Goal: Task Accomplishment & Management: Manage account settings

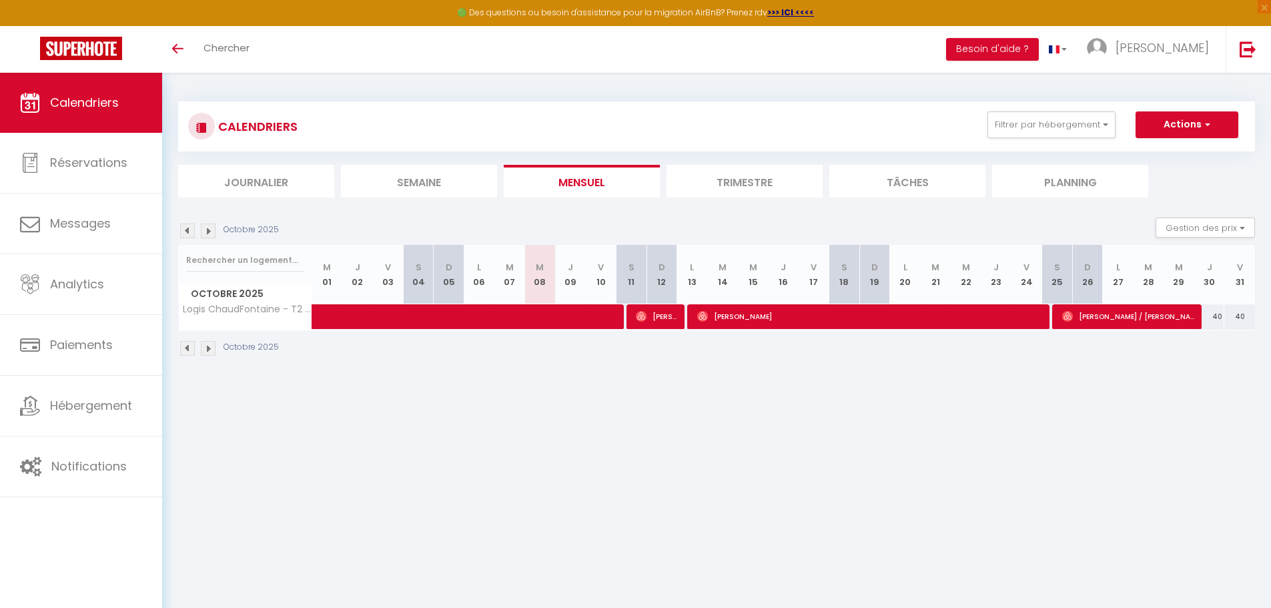
click at [757, 192] on li "Trimestre" at bounding box center [745, 181] width 156 height 33
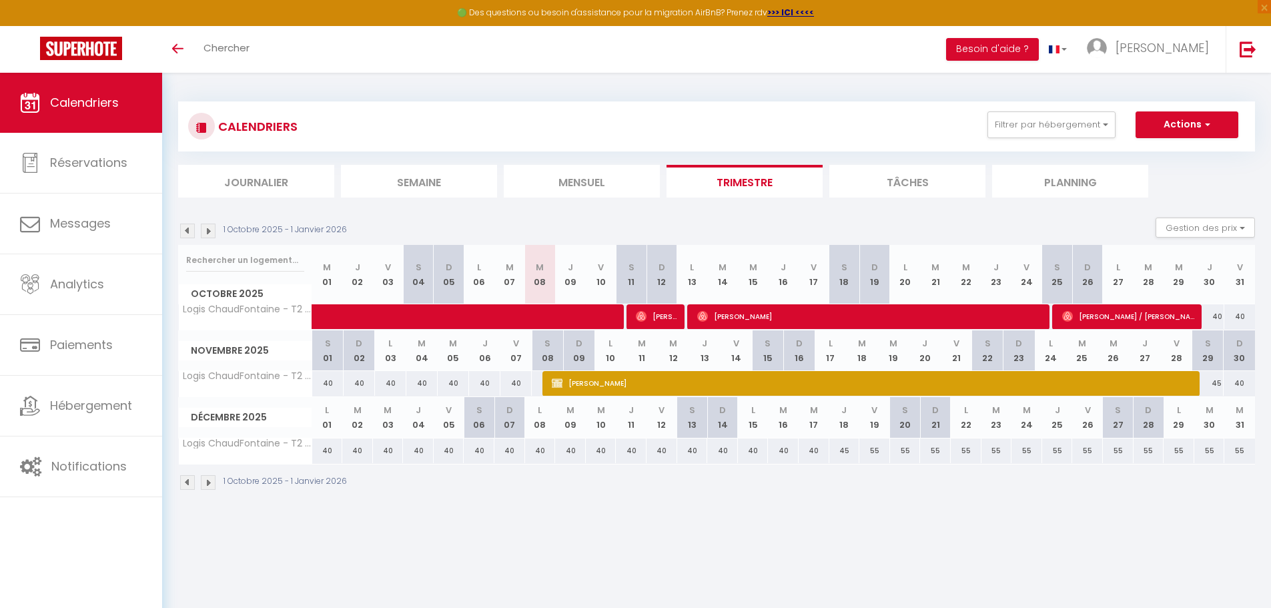
click at [916, 176] on li "Tâches" at bounding box center [907, 181] width 156 height 33
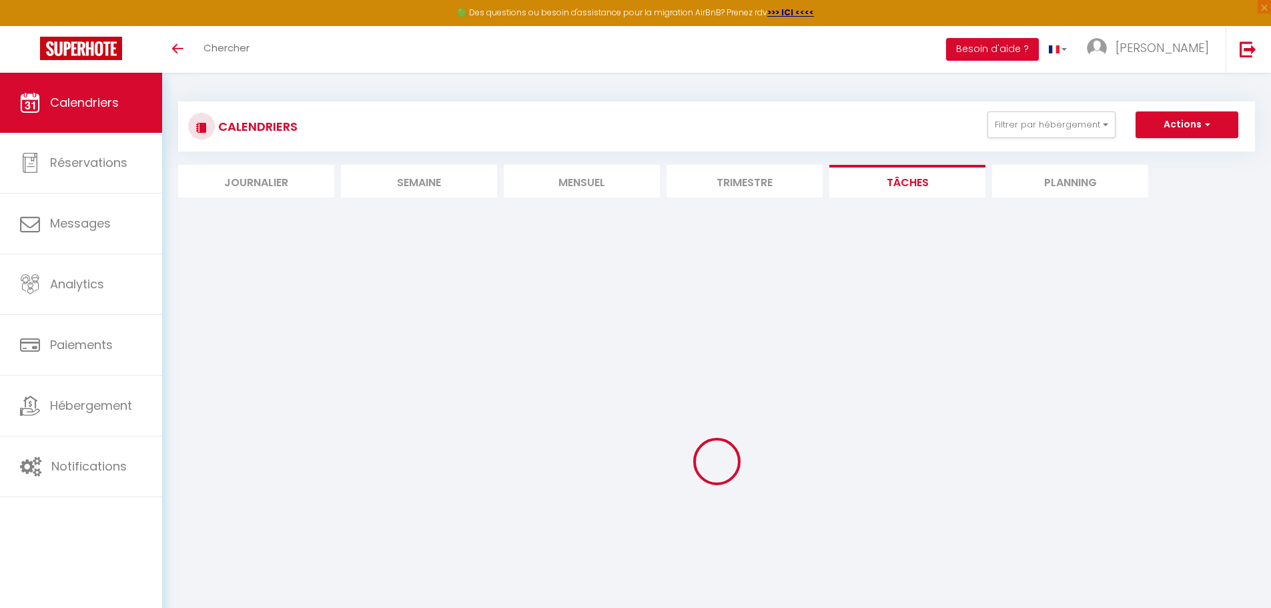
select select
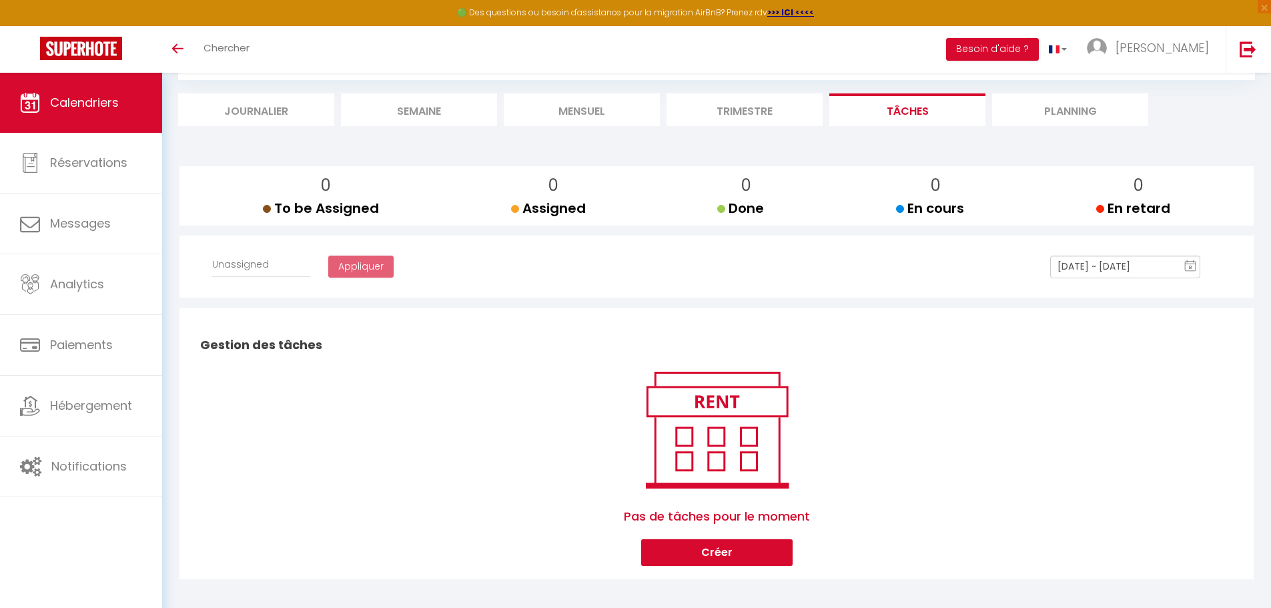
scroll to position [79, 0]
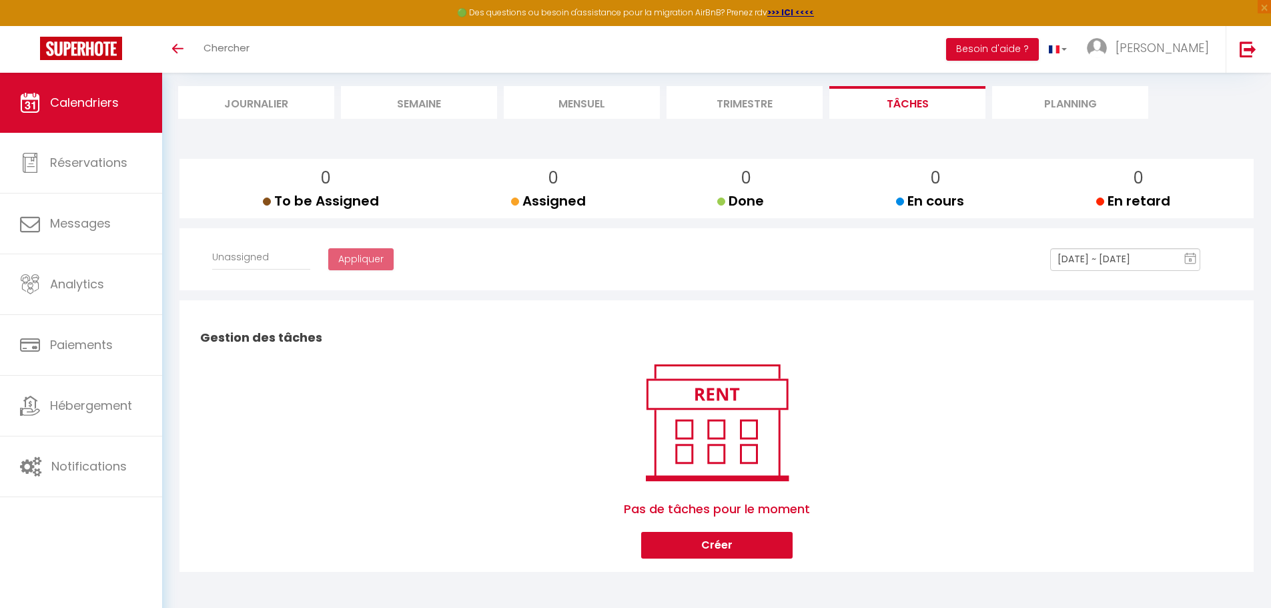
click at [759, 104] on li "Trimestre" at bounding box center [745, 102] width 156 height 33
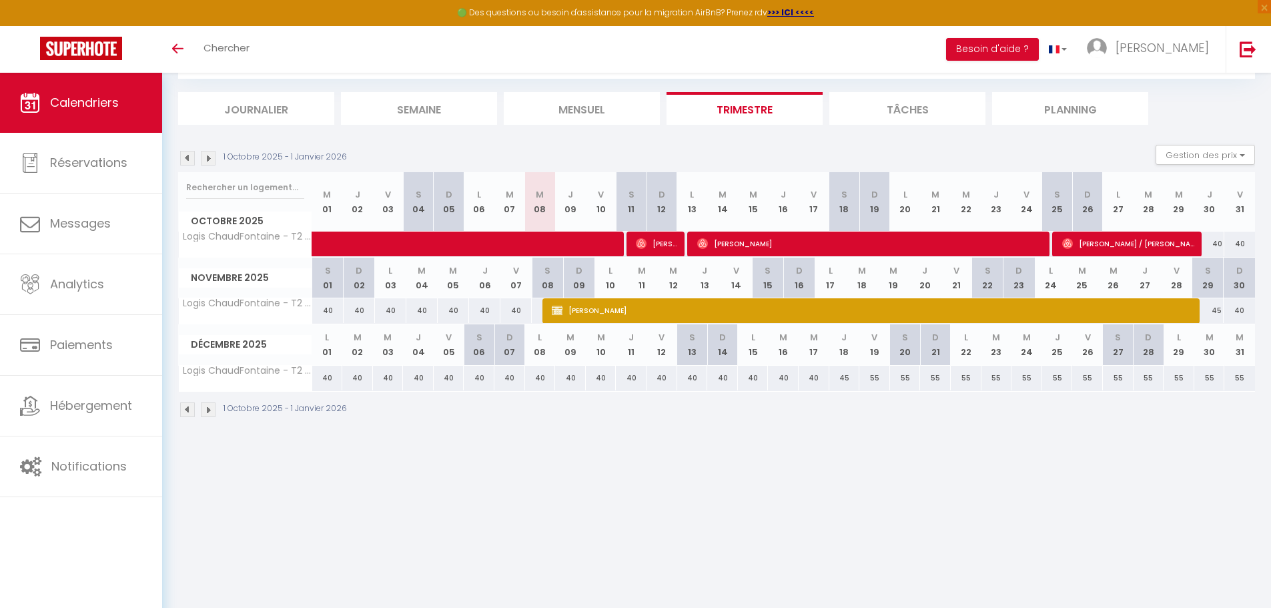
scroll to position [73, 0]
click at [613, 307] on span "[PERSON_NAME]" at bounding box center [864, 310] width 624 height 25
select select "KO"
select select "0"
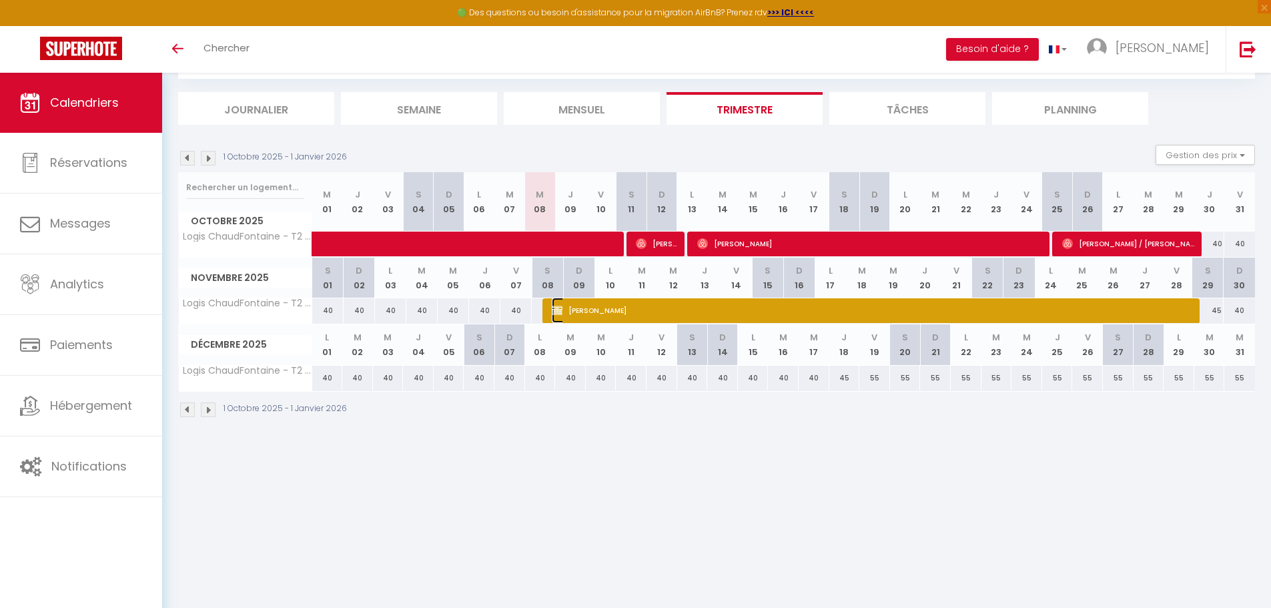
select select "0"
select select "1"
select select
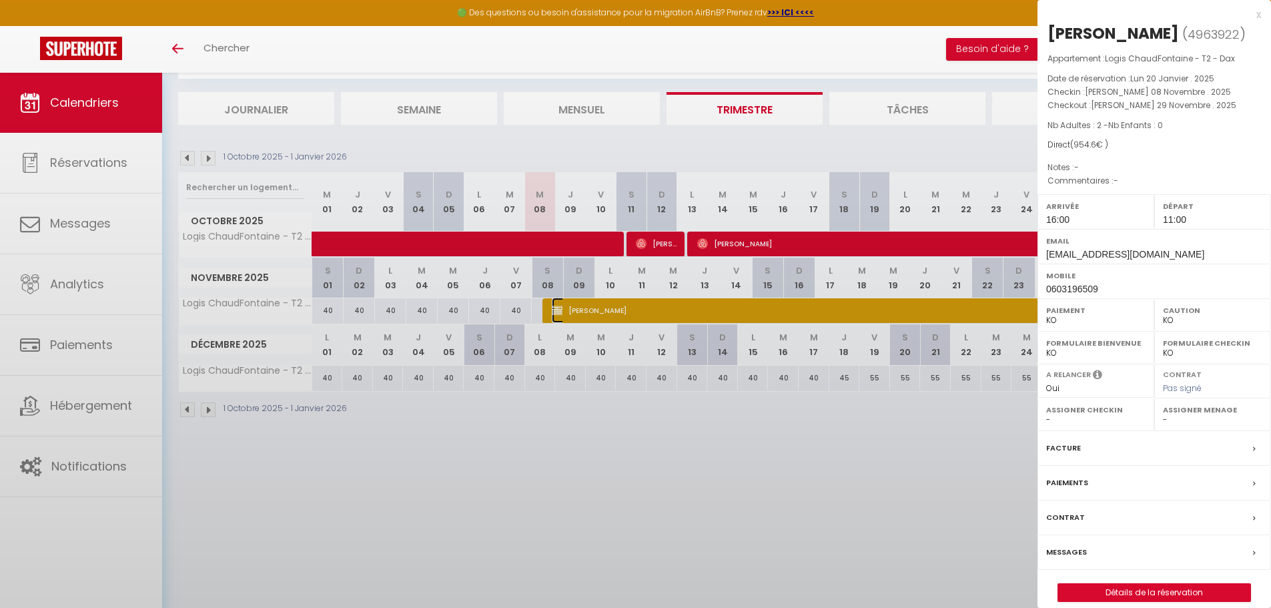
select select "16365"
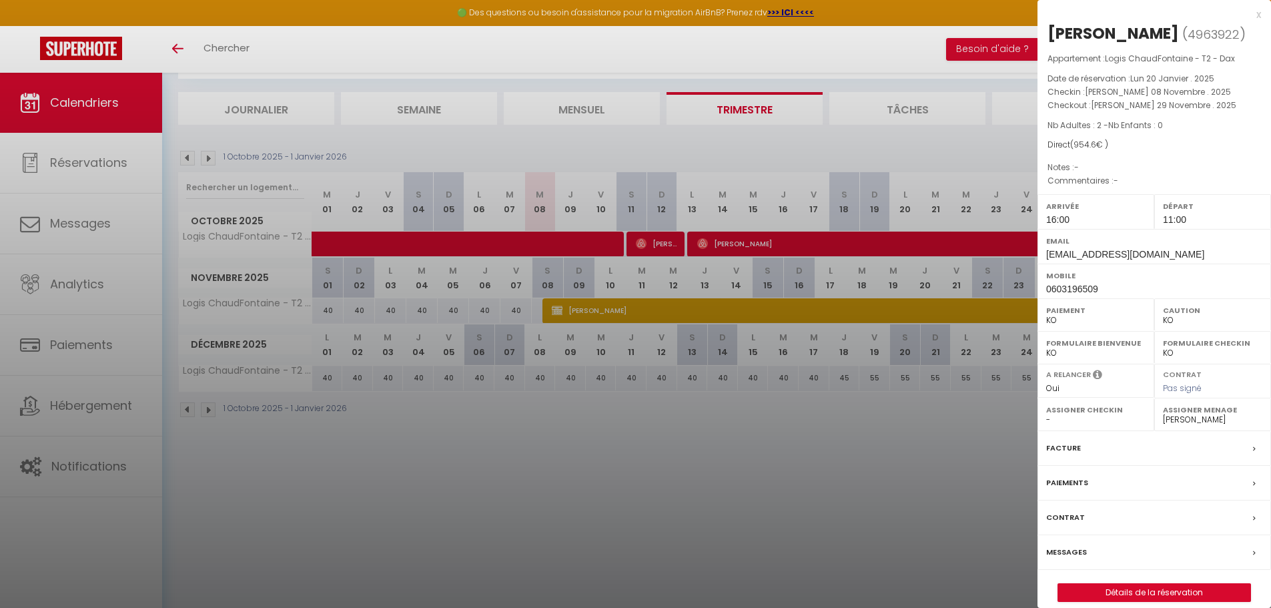
click at [1126, 500] on div "Paiements" at bounding box center [1155, 483] width 234 height 35
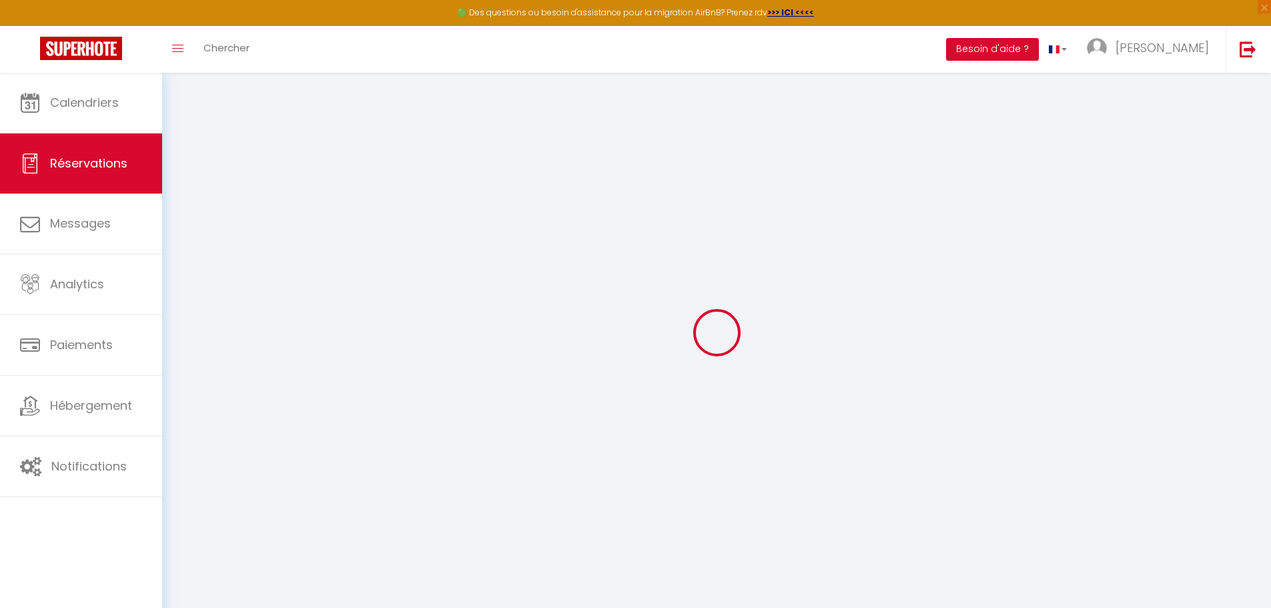
select select "0"
select select
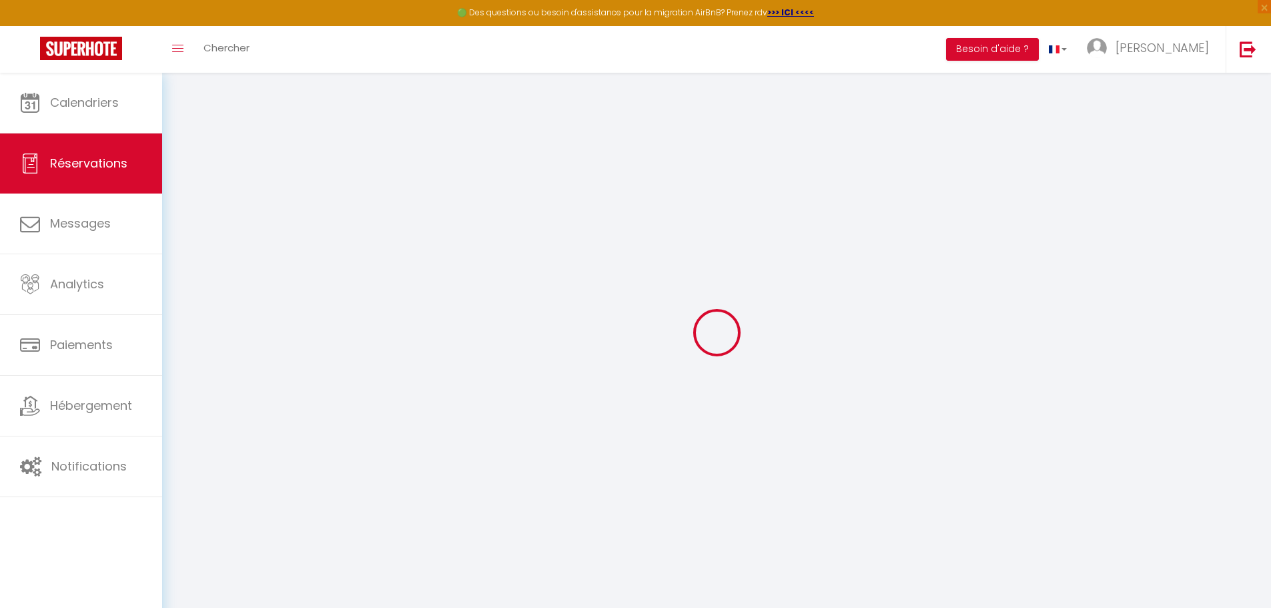
select select
checkbox input "true"
select select
checkbox input "true"
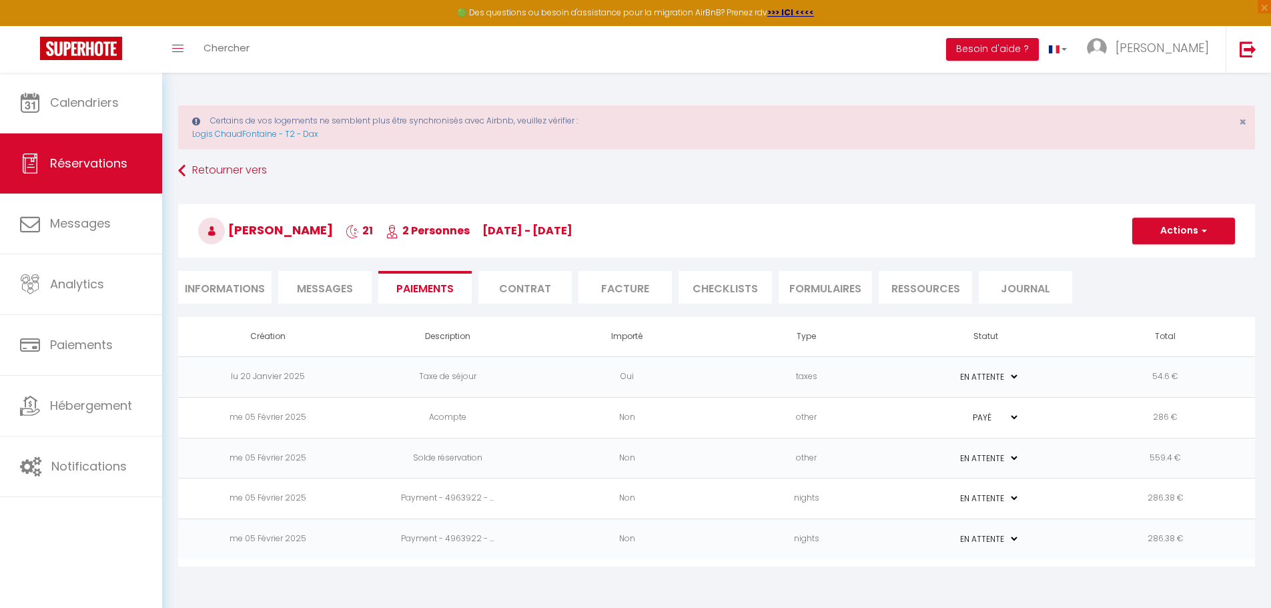
scroll to position [67, 0]
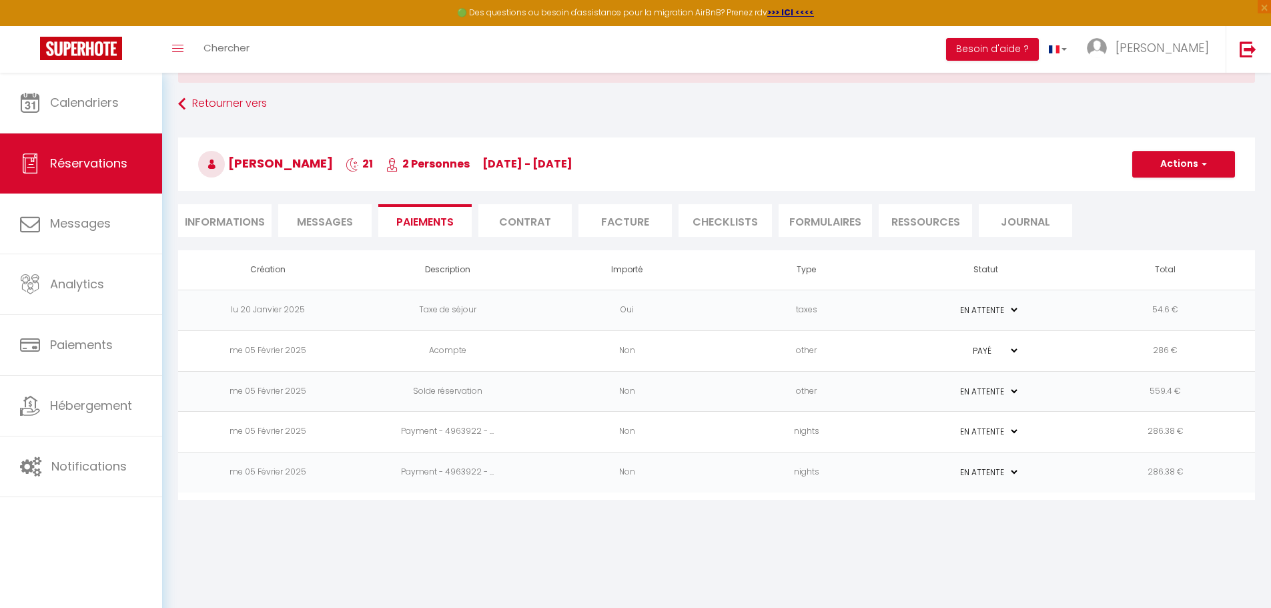
click at [1014, 391] on select "PAYÉ EN ATTENTE" at bounding box center [986, 391] width 67 height 13
click at [1043, 528] on body "🟢 Des questions ou besoin d'assistance pour la migration AirBnB? Prenez rdv >>>…" at bounding box center [635, 310] width 1271 height 608
click at [287, 384] on td "me 05 Février 2025" at bounding box center [267, 391] width 179 height 41
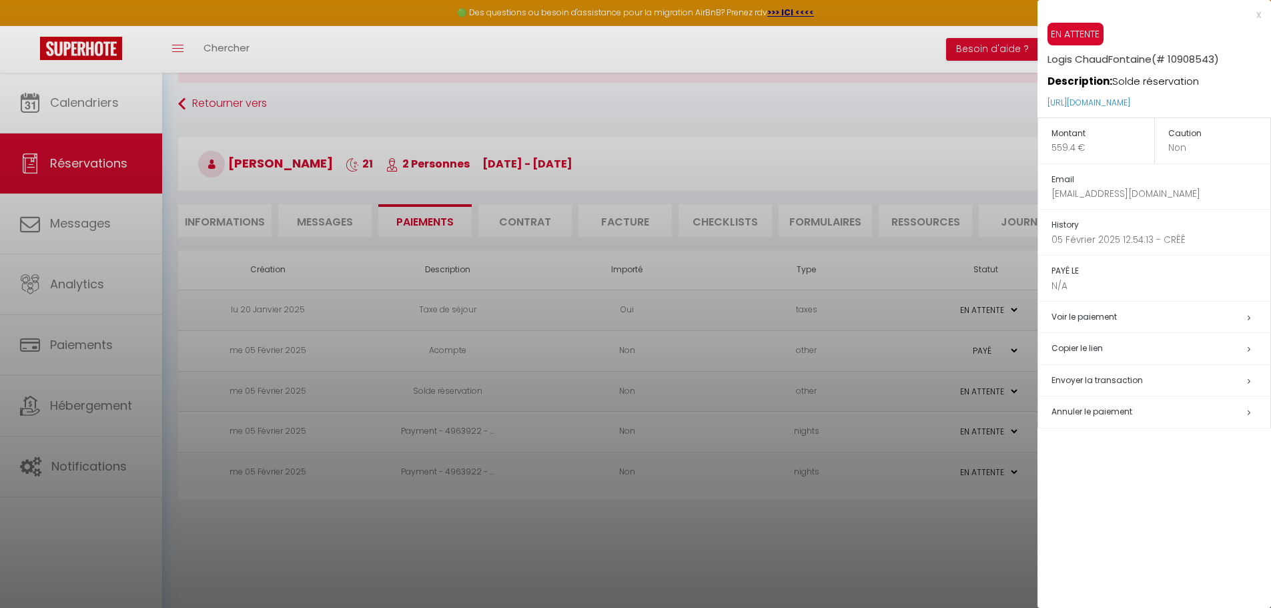
click at [1240, 410] on h5 "Annuler le paiement" at bounding box center [1161, 411] width 219 height 15
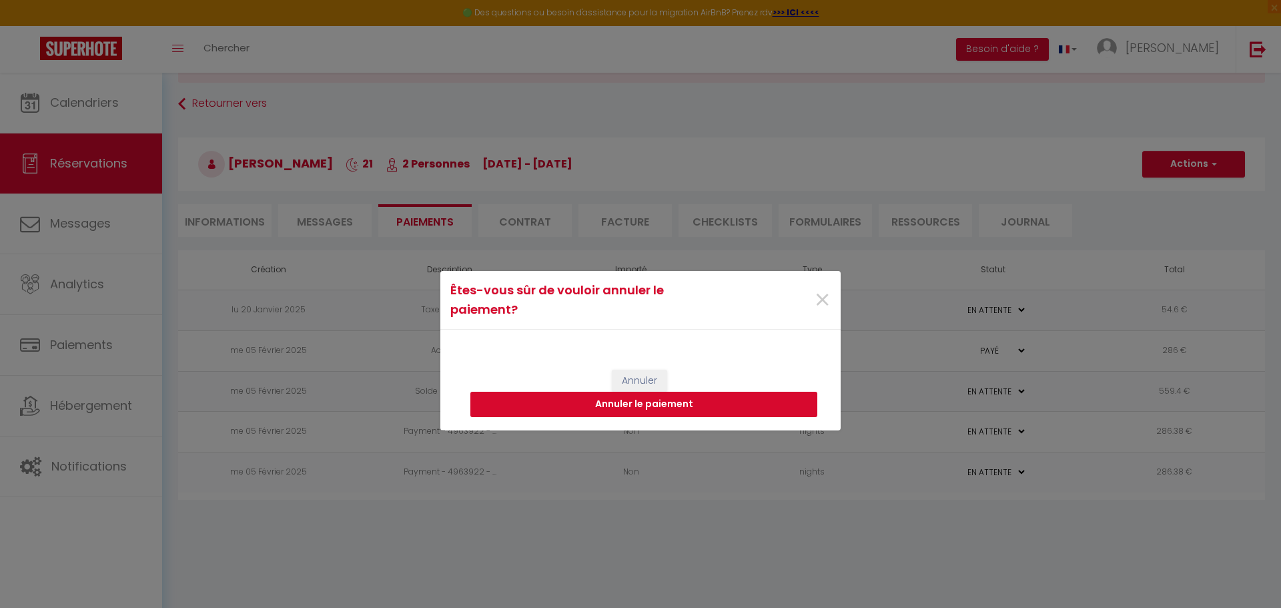
click at [649, 402] on button "Annuler le paiement" at bounding box center [643, 404] width 347 height 25
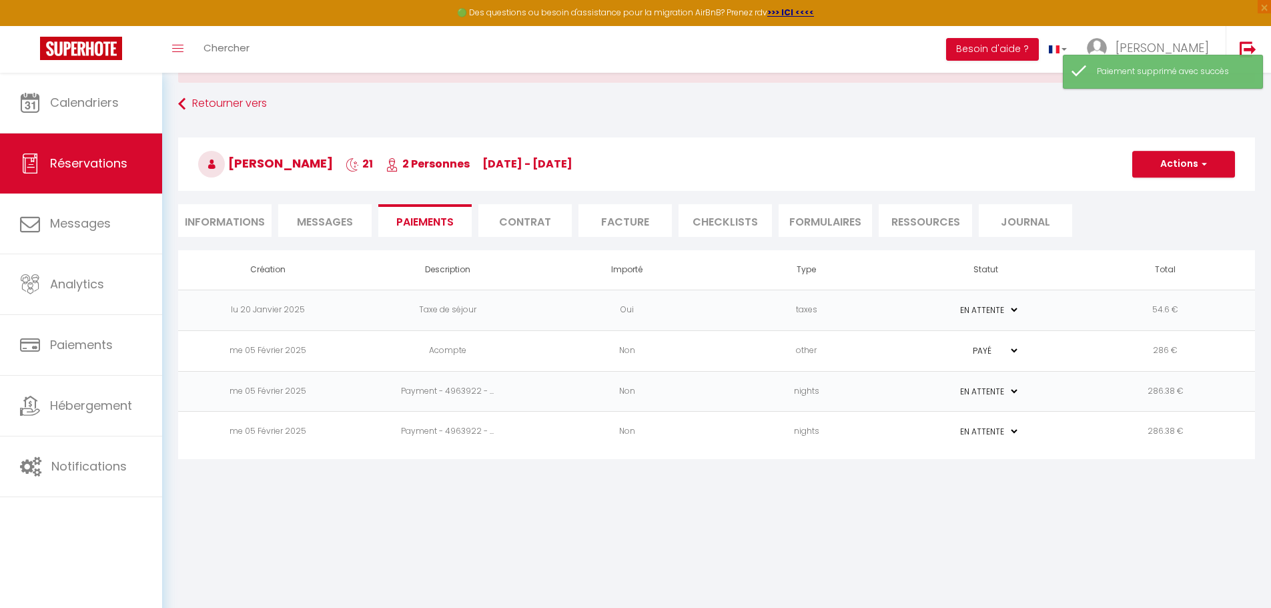
click at [433, 392] on td "Payment - 4963922 - ..." at bounding box center [447, 391] width 179 height 41
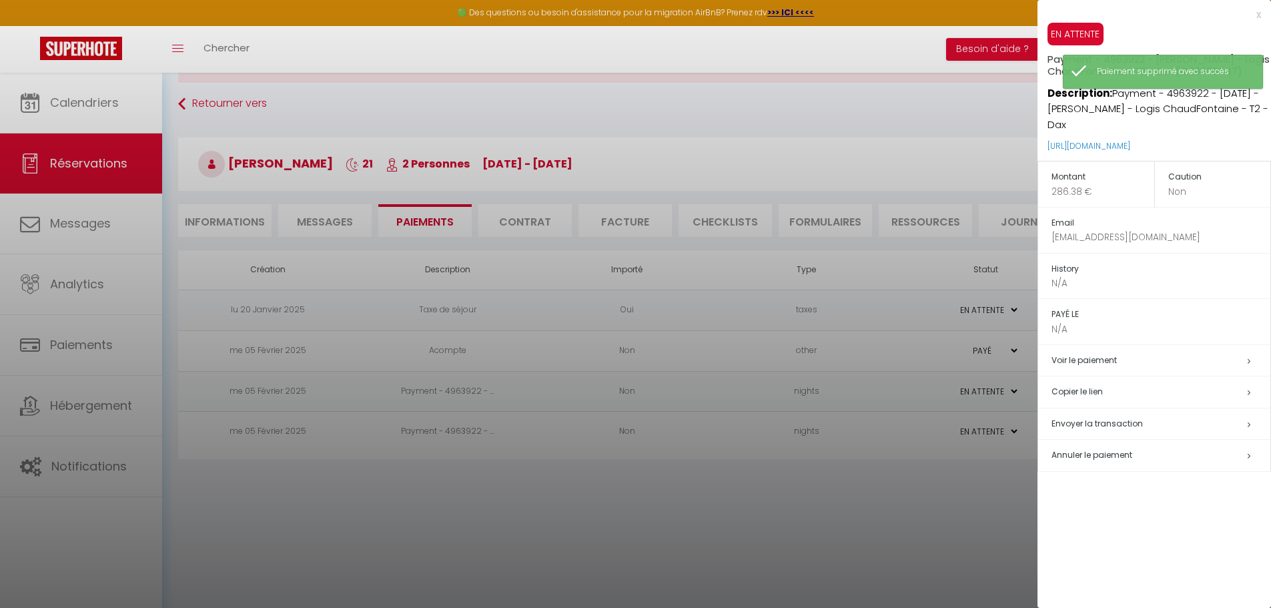
click at [1108, 460] on span "Annuler le paiement" at bounding box center [1092, 454] width 81 height 11
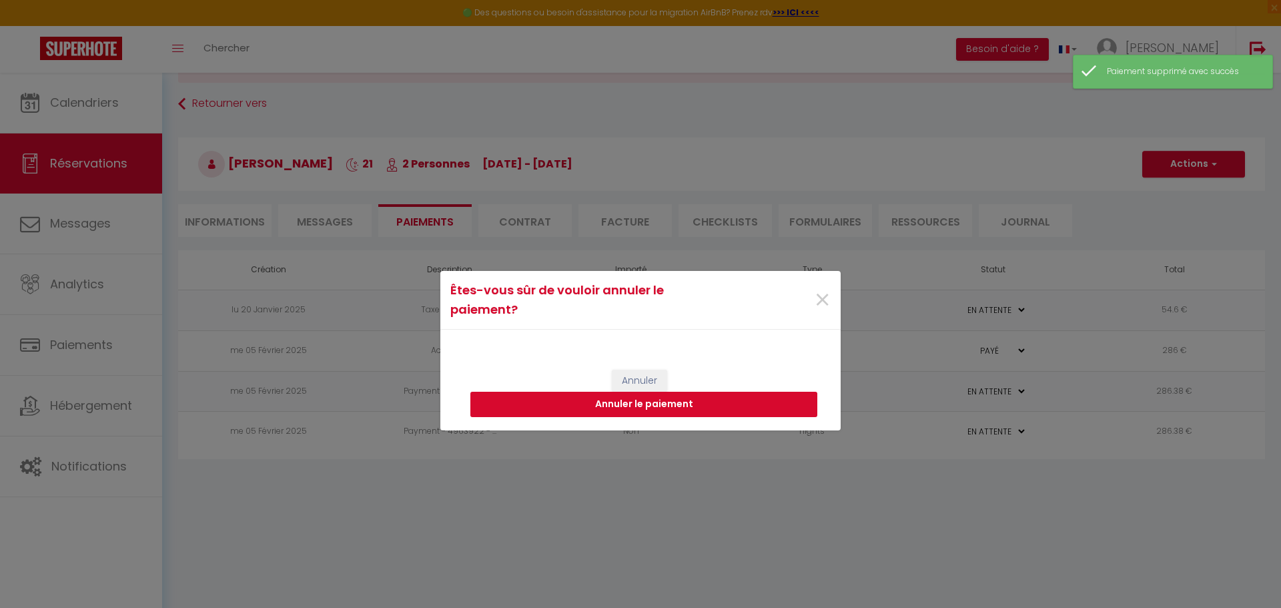
click at [669, 404] on button "Annuler le paiement" at bounding box center [643, 404] width 347 height 25
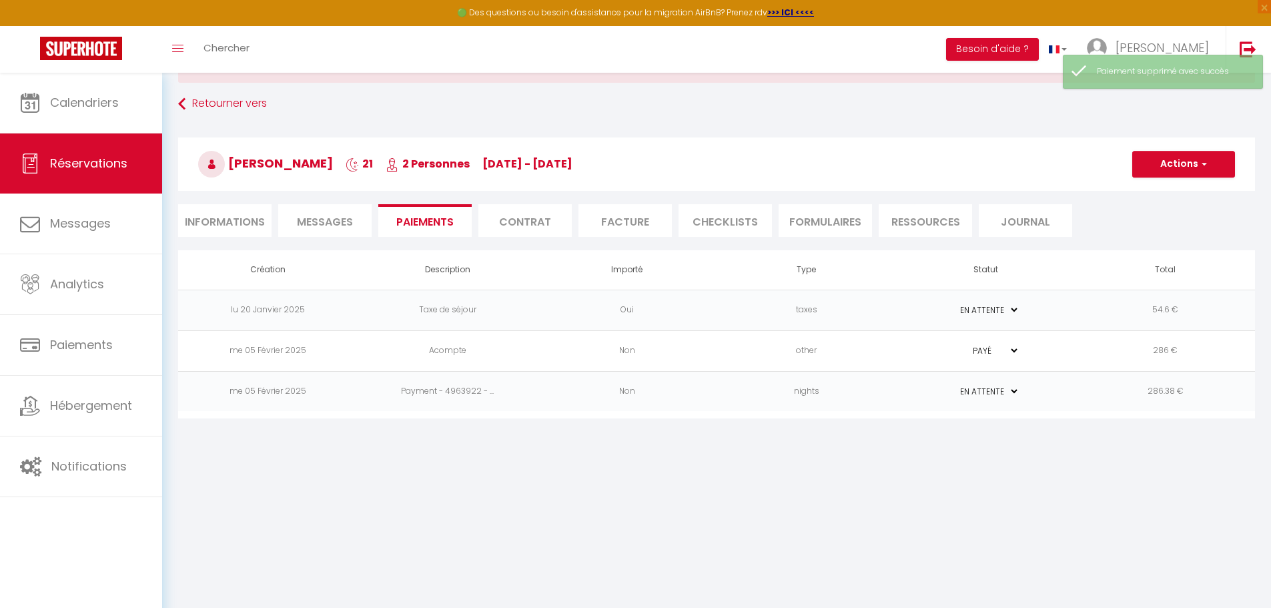
click at [304, 389] on td "me 05 Février 2025" at bounding box center [267, 391] width 179 height 41
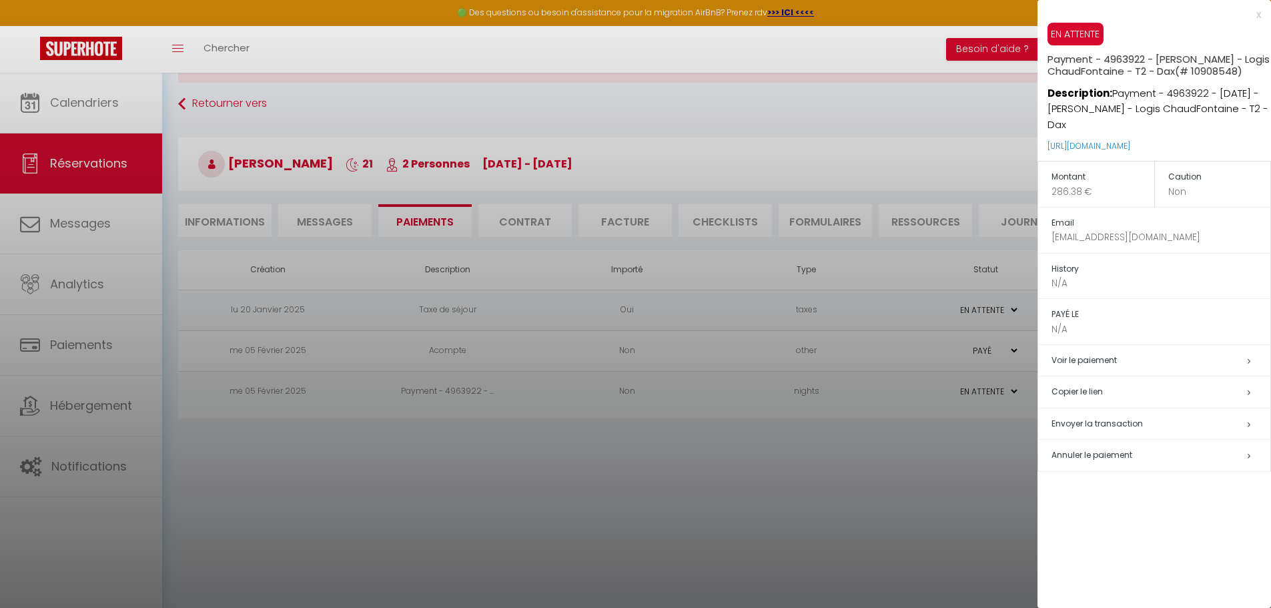
click at [1096, 460] on span "Annuler le paiement" at bounding box center [1092, 454] width 81 height 11
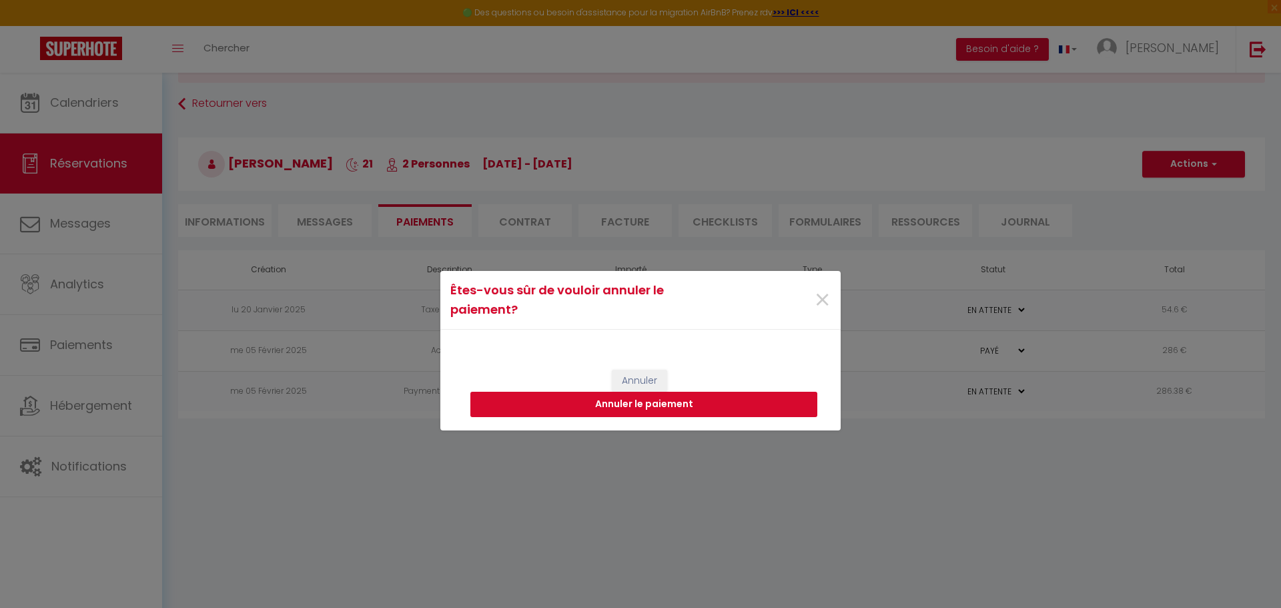
click at [579, 408] on button "Annuler le paiement" at bounding box center [643, 404] width 347 height 25
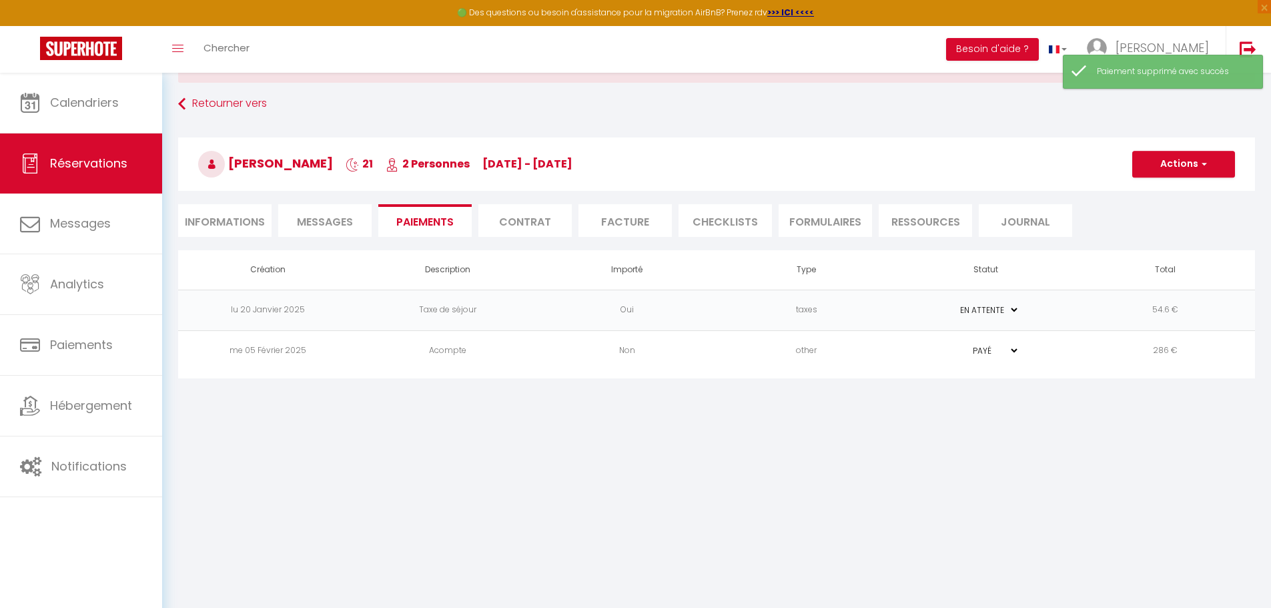
click at [238, 214] on li "Informations" at bounding box center [224, 220] width 93 height 33
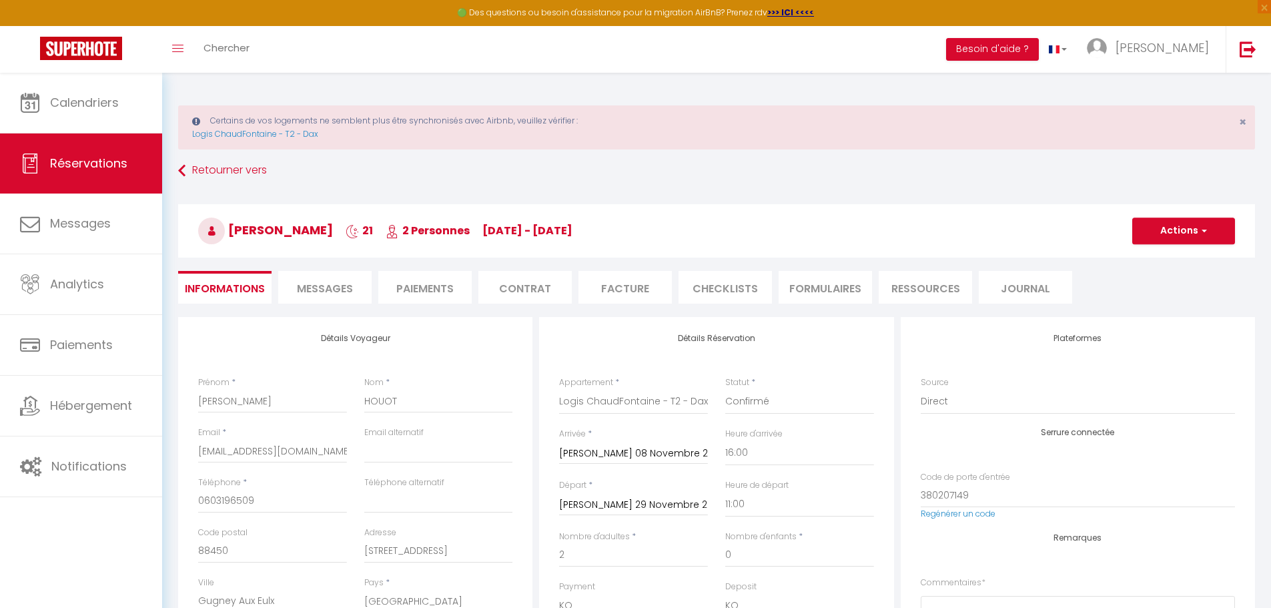
click at [434, 283] on li "Paiements" at bounding box center [424, 287] width 93 height 33
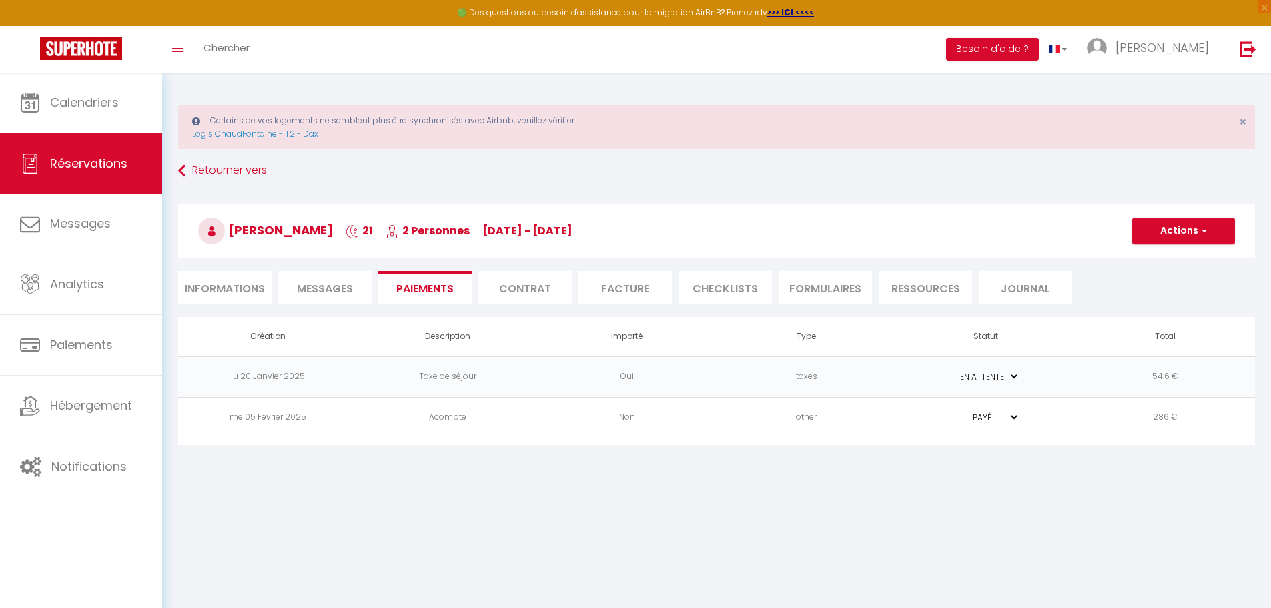
click at [259, 378] on td "lu 20 Janvier 2025" at bounding box center [267, 376] width 179 height 41
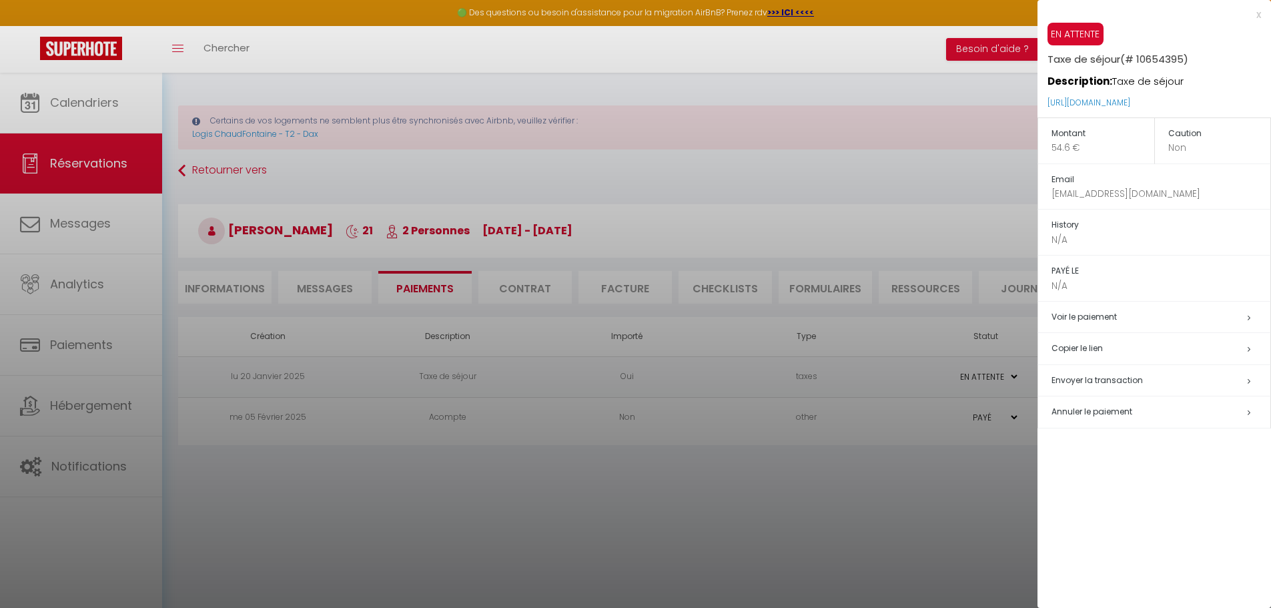
click at [1074, 412] on span "Annuler le paiement" at bounding box center [1092, 411] width 81 height 11
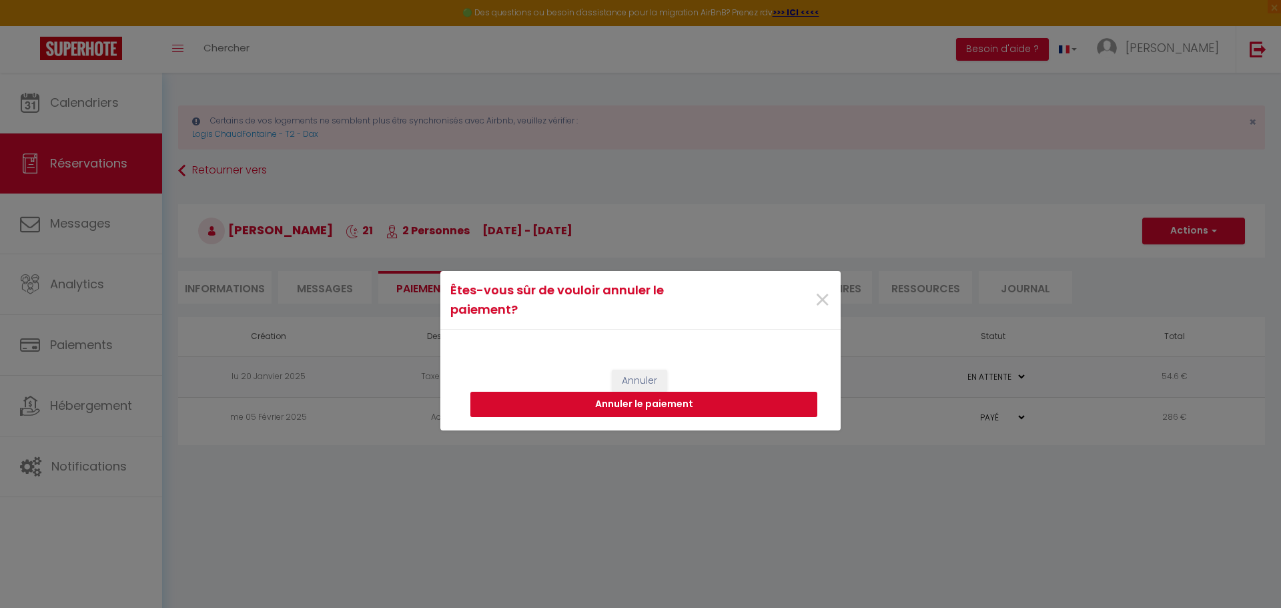
click at [736, 396] on button "Annuler le paiement" at bounding box center [643, 404] width 347 height 25
select select
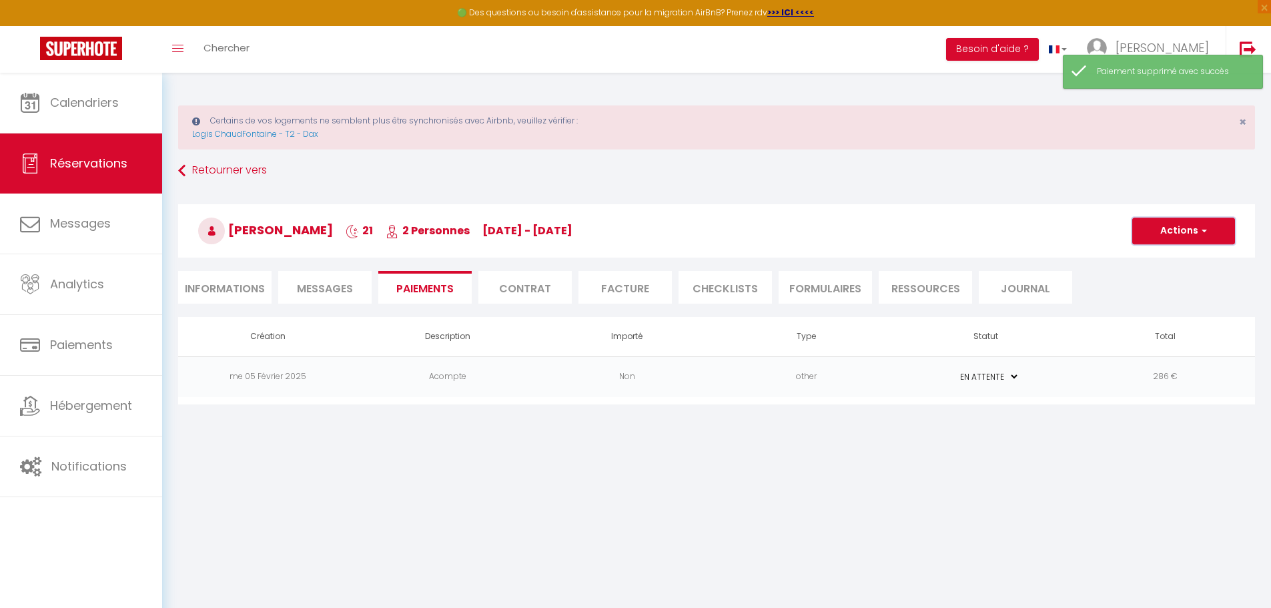
click at [1200, 228] on span "button" at bounding box center [1202, 231] width 8 height 12
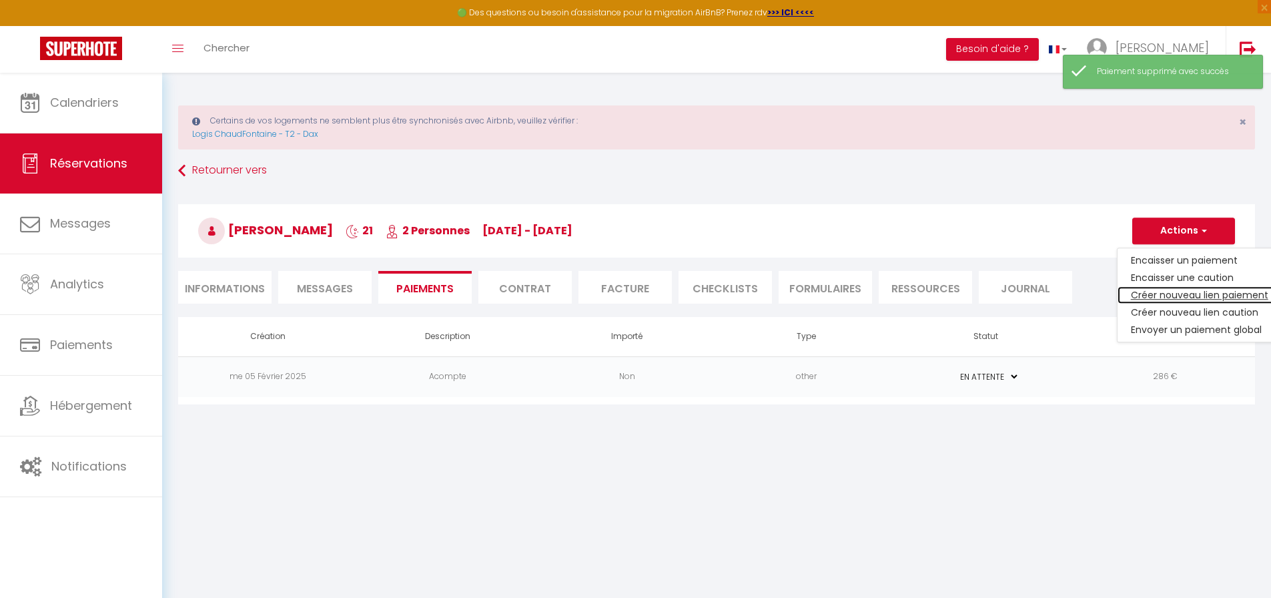
click at [1188, 294] on link "Créer nouveau lien paiement" at bounding box center [1200, 294] width 164 height 17
select select "nights"
type input "marieodilehouot@gmail.com"
select select "6192"
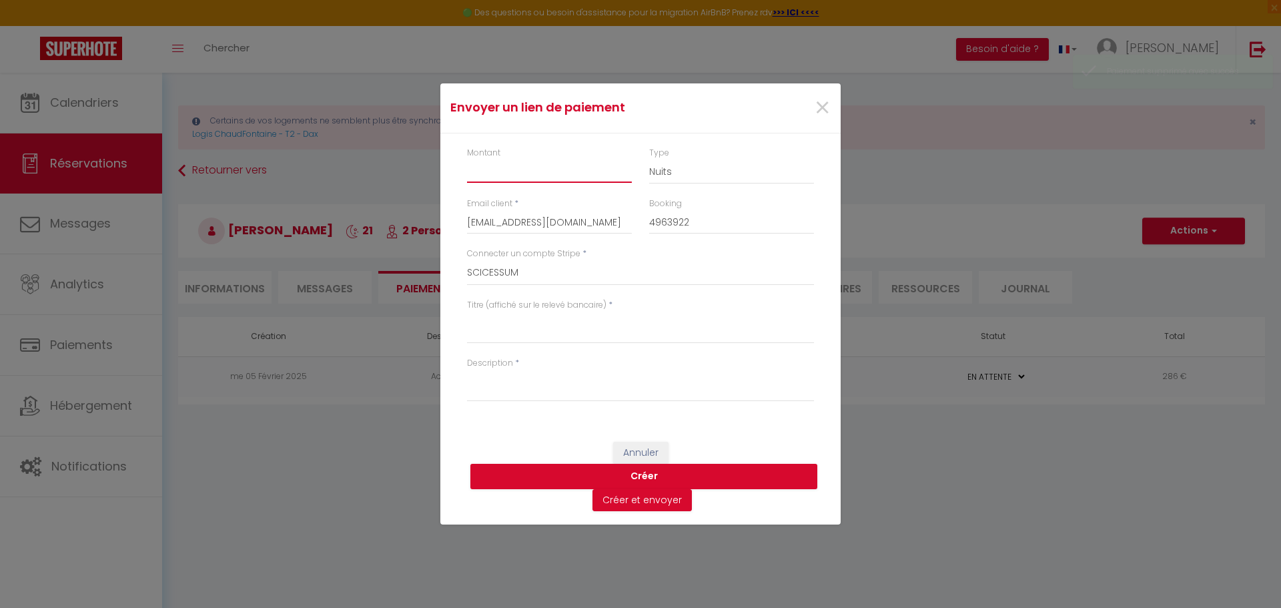
click at [546, 171] on input "Montant" at bounding box center [549, 171] width 165 height 24
type input "668.60"
click at [514, 325] on textarea "Titre (affiché sur le relevé bancaire)" at bounding box center [640, 328] width 347 height 32
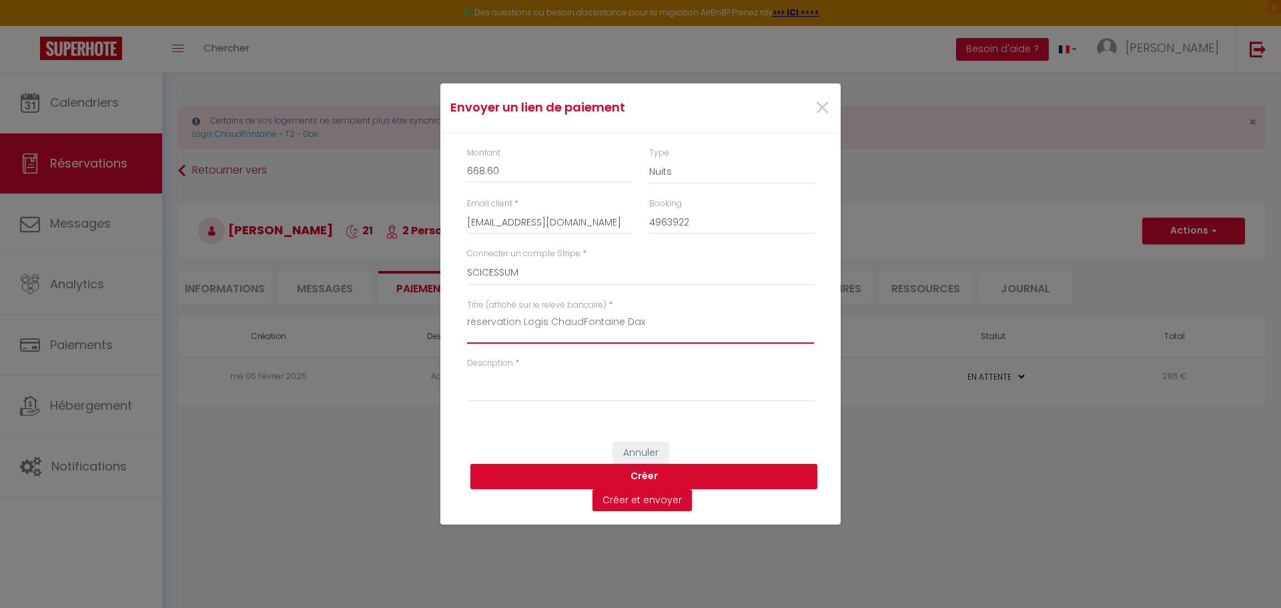
type textarea "réservation Logis ChaudFontaine Dax"
click at [536, 390] on textarea "Description" at bounding box center [640, 386] width 347 height 32
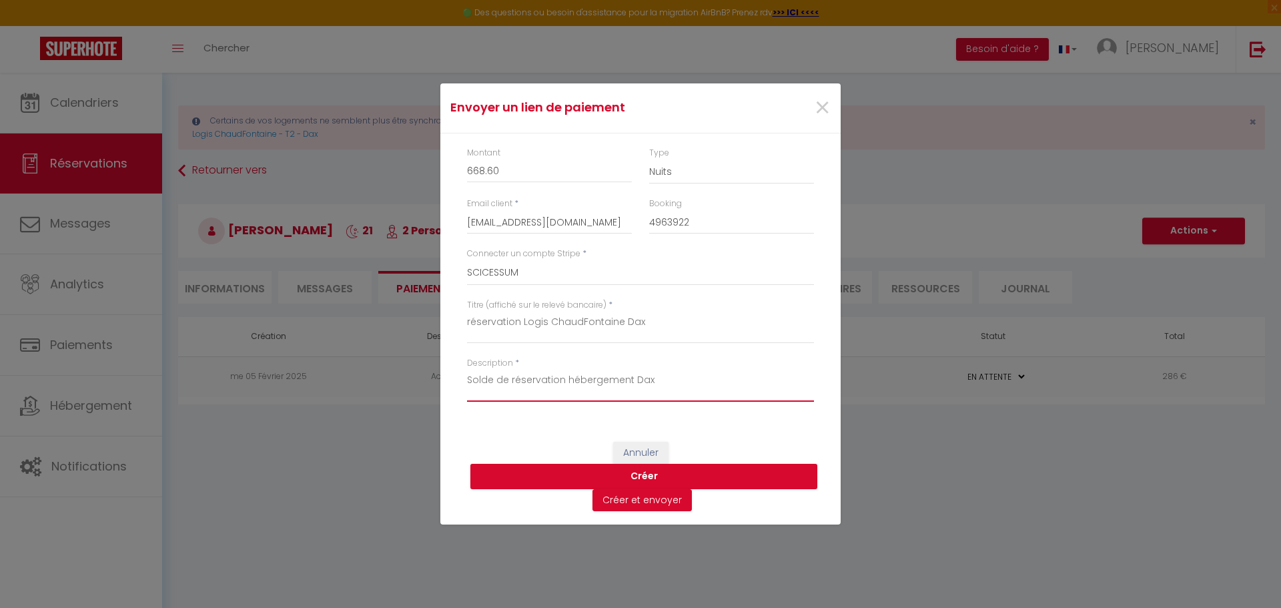
type textarea "Solde de réservation hébergement Dax"
click at [637, 502] on button "Créer et envoyer" at bounding box center [642, 500] width 99 height 23
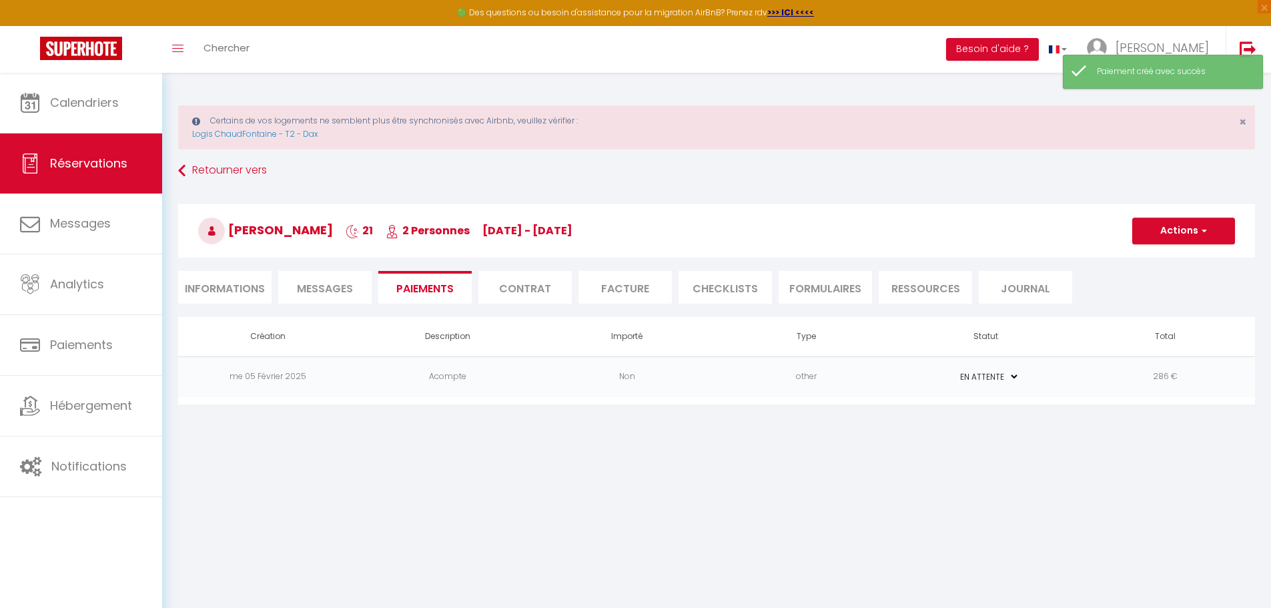
select select "fr"
type input "marieodilehouot@gmail.com"
type input "Demande de paiement"
type textarea "Bonjour, Nous vous invitons à cliquer sur le lien ci-dessous pour effectuer le …"
select select "0"
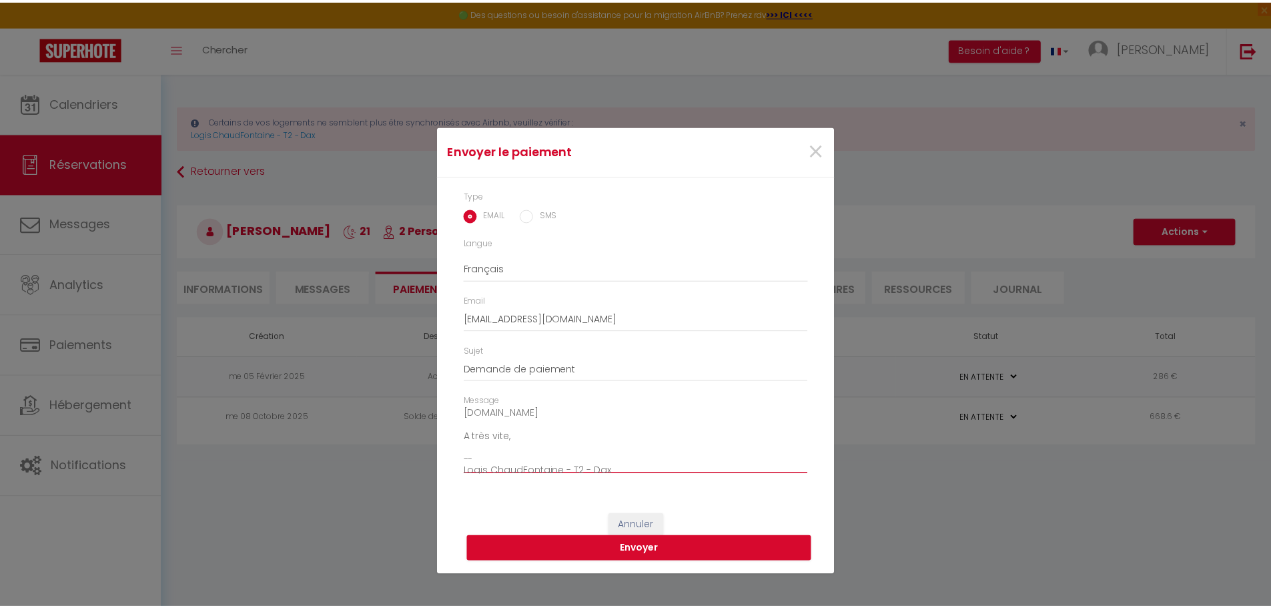
scroll to position [93, 0]
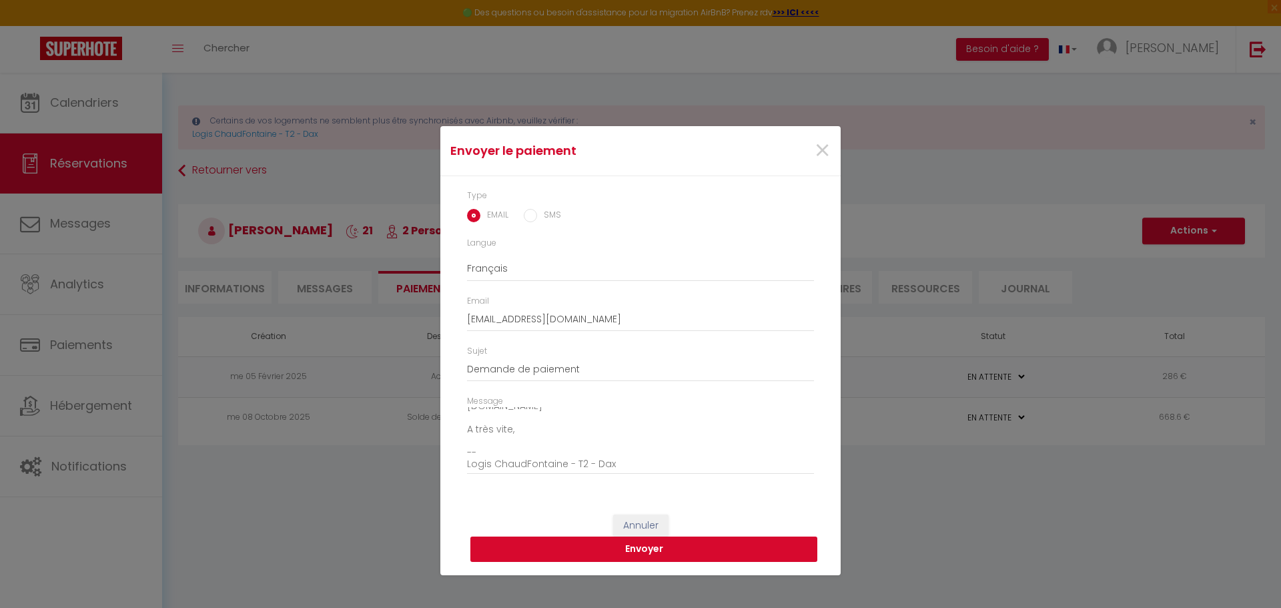
click at [650, 550] on button "Envoyer" at bounding box center [643, 548] width 347 height 25
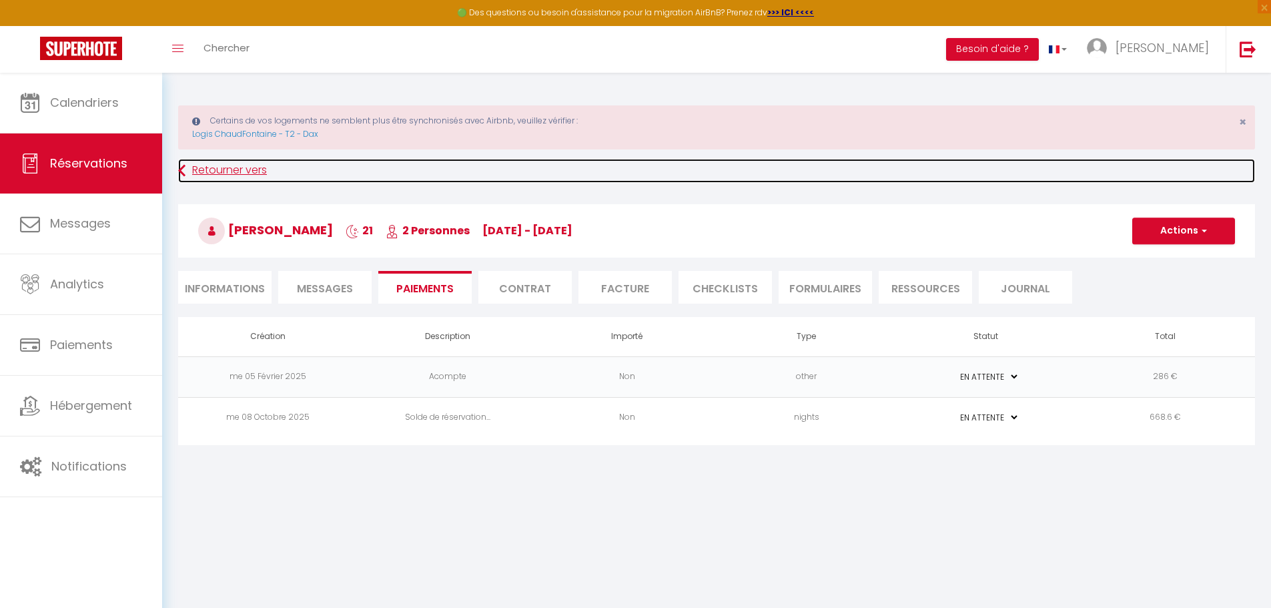
click at [227, 169] on link "Retourner vers" at bounding box center [716, 171] width 1077 height 24
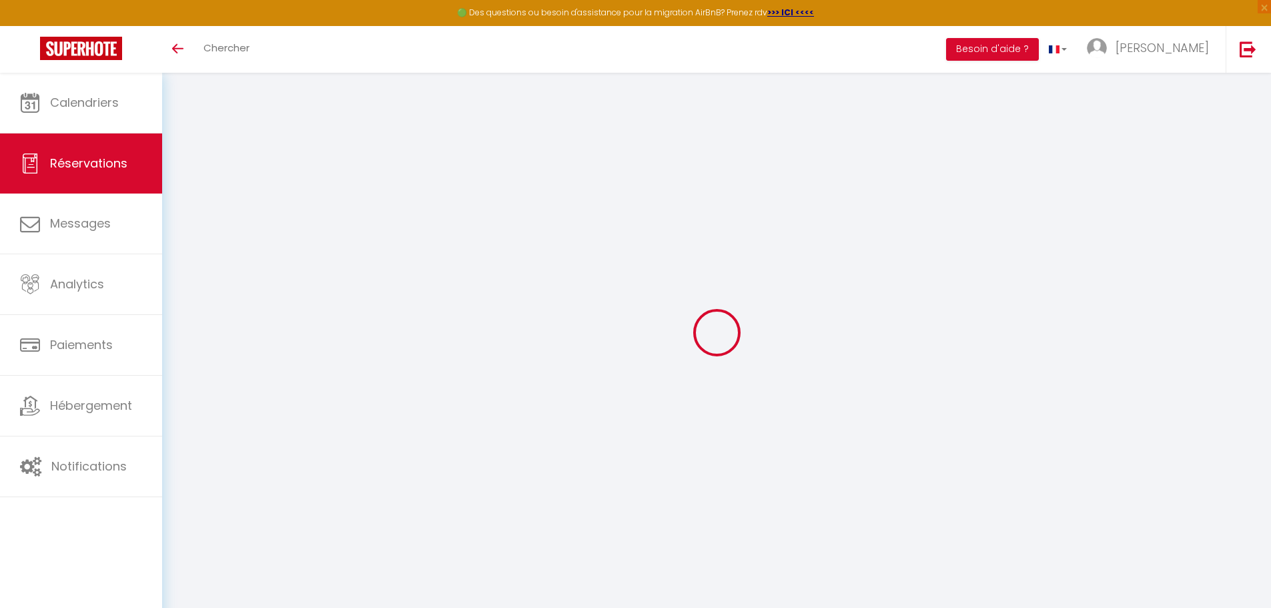
click at [95, 179] on link "Réservations" at bounding box center [81, 163] width 162 height 60
select select "not_cancelled"
